Goal: Find contact information: Find contact information

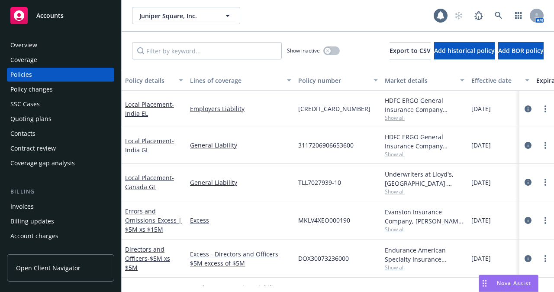
click at [65, 15] on div "Accounts" at bounding box center [60, 15] width 100 height 17
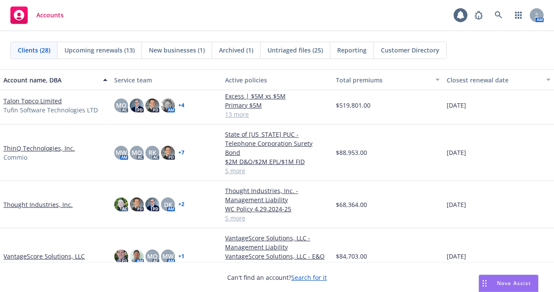
scroll to position [721, 0]
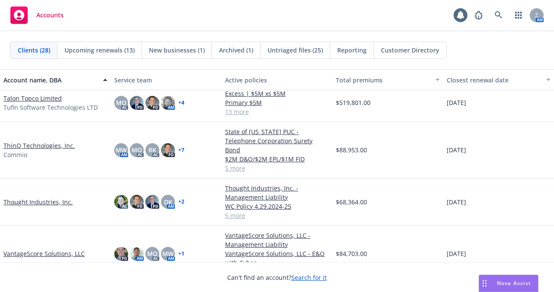
click at [61, 197] on link "Thought Industries, Inc." at bounding box center [37, 201] width 69 height 9
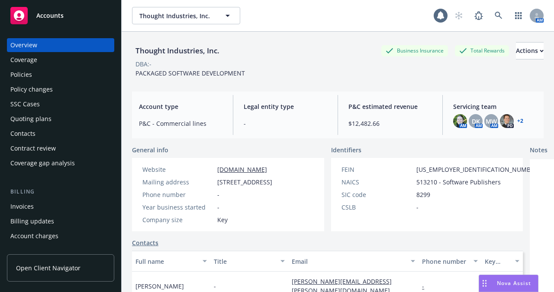
click at [32, 75] on div "Policies" at bounding box center [60, 75] width 100 height 14
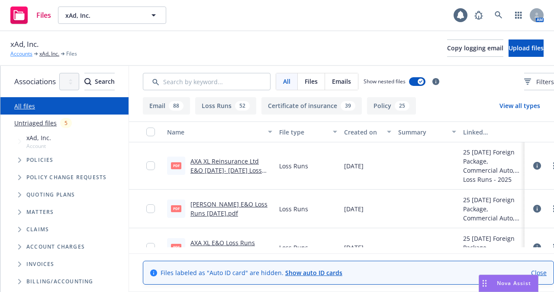
click at [22, 55] on link "Accounts" at bounding box center [21, 54] width 22 height 8
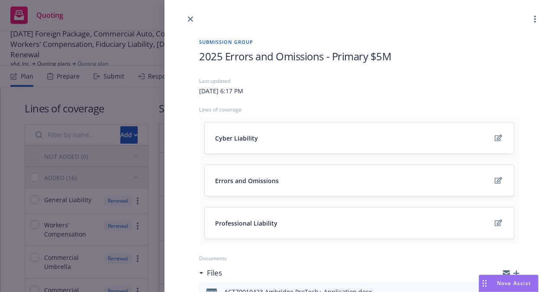
click at [189, 17] on icon "close" at bounding box center [190, 18] width 5 height 5
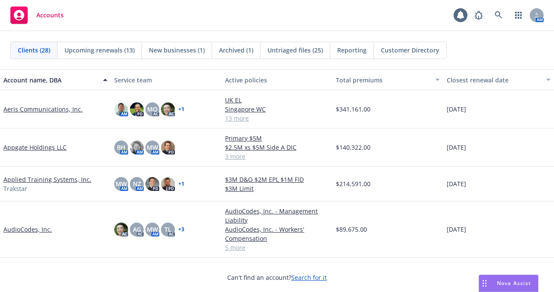
click at [353, 19] on div "Accounts 1 AM" at bounding box center [277, 15] width 554 height 31
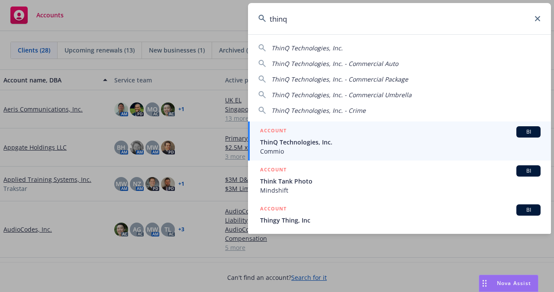
type input "thinq"
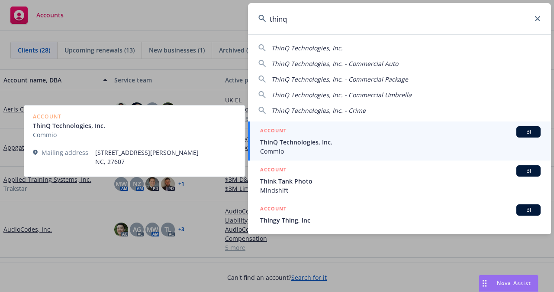
click at [335, 136] on div "ACCOUNT BI" at bounding box center [400, 131] width 281 height 11
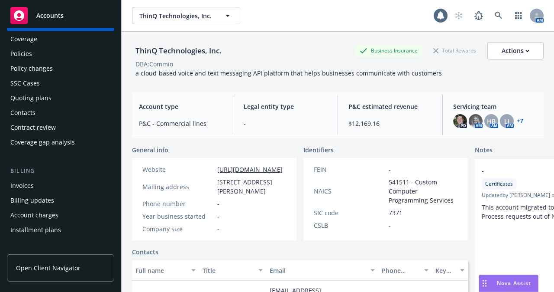
scroll to position [18, 0]
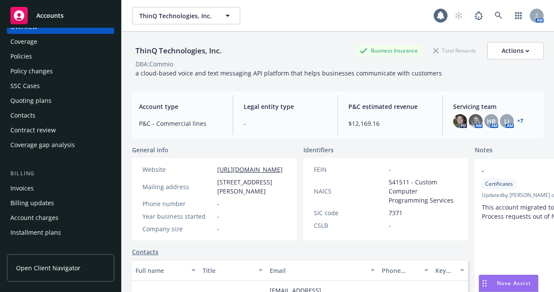
click at [42, 110] on div "Contacts" at bounding box center [60, 115] width 100 height 14
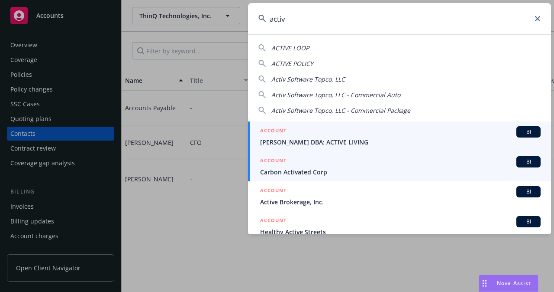
scroll to position [7, 0]
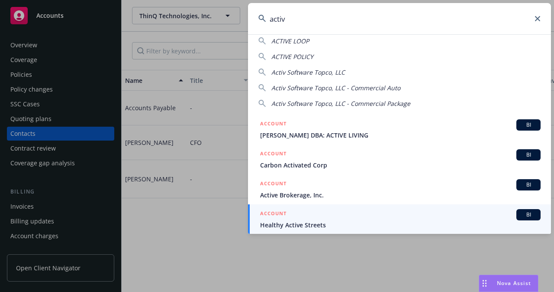
click at [353, 72] on div "Activ Software Topco, LLC" at bounding box center [400, 72] width 282 height 9
type input "Activ Software Topco, LLC"
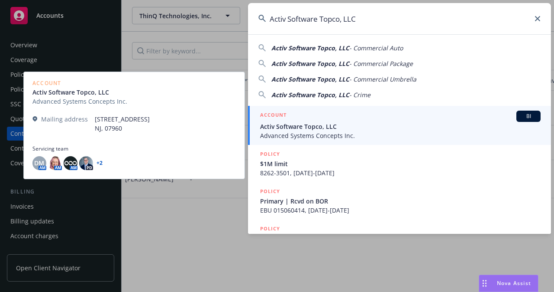
click at [353, 123] on span "Activ Software Topco, LLC" at bounding box center [400, 126] width 281 height 9
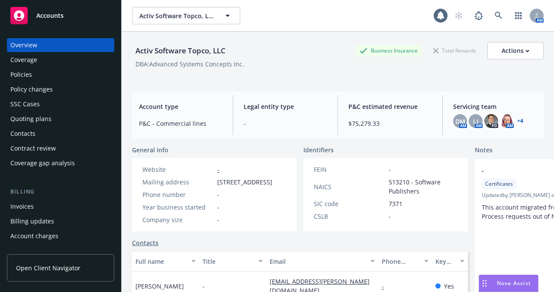
click at [30, 146] on div "Contract review" at bounding box center [32, 148] width 45 height 14
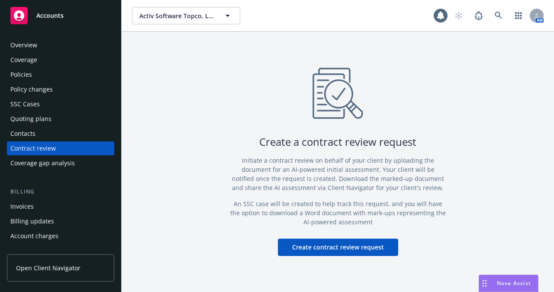
click at [25, 131] on div "Contacts" at bounding box center [22, 133] width 25 height 14
